Goal: Task Accomplishment & Management: Manage account settings

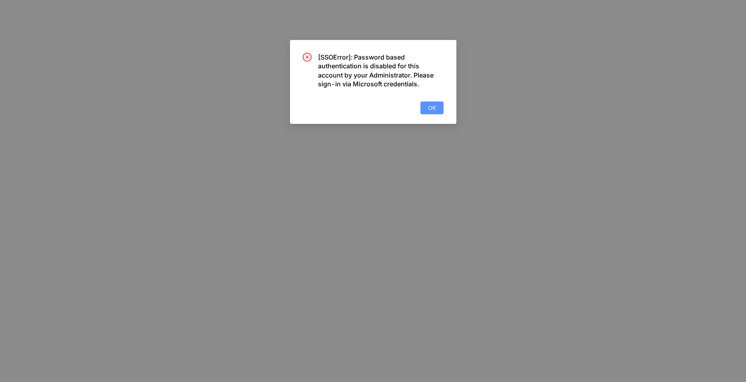
click at [442, 102] on button "OK" at bounding box center [431, 108] width 23 height 13
